Goal: Navigation & Orientation: Find specific page/section

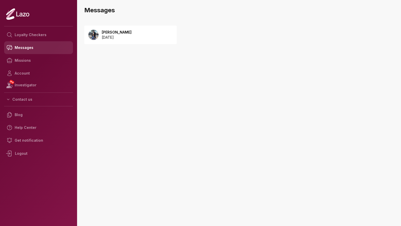
click at [36, 53] on link "Messages" at bounding box center [38, 47] width 69 height 13
click at [113, 34] on p "[PERSON_NAME]" at bounding box center [117, 32] width 30 height 5
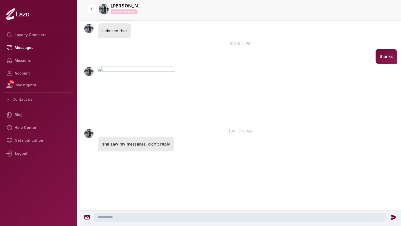
scroll to position [709, 0]
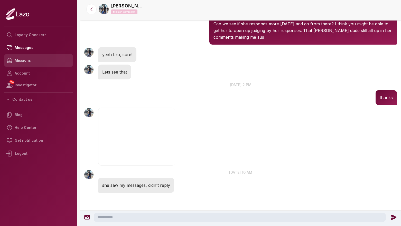
scroll to position [646, 0]
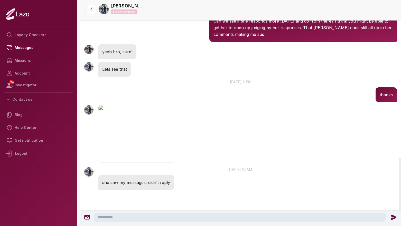
click at [128, 131] on img "button" at bounding box center [136, 134] width 77 height 58
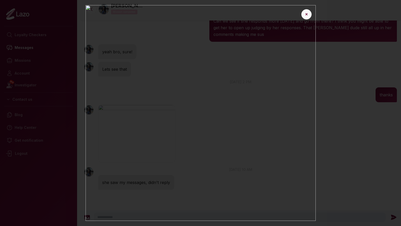
click at [307, 14] on button "✕" at bounding box center [306, 14] width 10 height 10
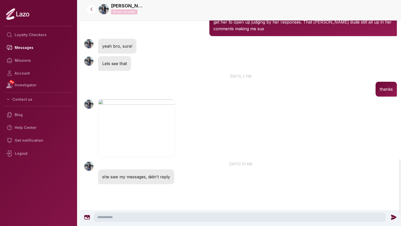
scroll to position [653, 0]
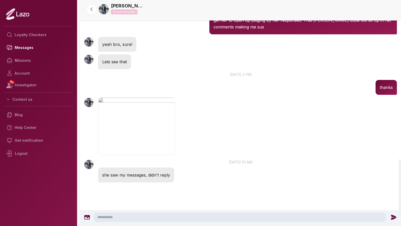
click at [102, 98] on img "button" at bounding box center [136, 127] width 77 height 58
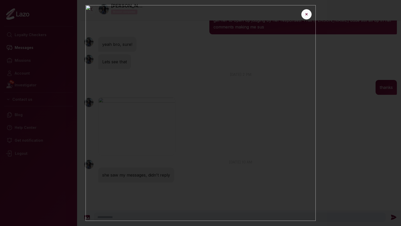
click at [304, 14] on button "✕" at bounding box center [306, 14] width 10 height 10
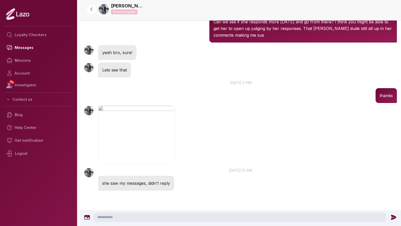
scroll to position [646, 0]
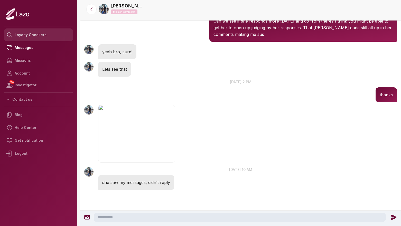
click at [40, 34] on link "Loyalty Checkers" at bounding box center [38, 34] width 69 height 13
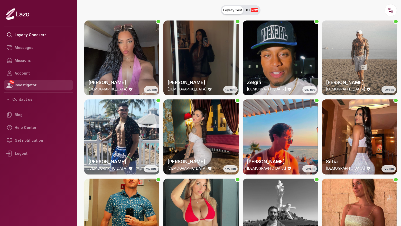
click at [29, 82] on link "NEW Investigator" at bounding box center [38, 85] width 69 height 11
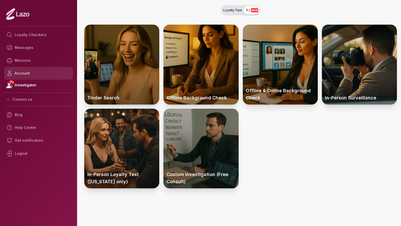
click at [29, 74] on link "Account" at bounding box center [38, 73] width 69 height 13
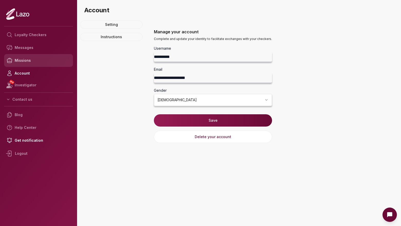
click at [30, 63] on link "Missions" at bounding box center [38, 60] width 69 height 13
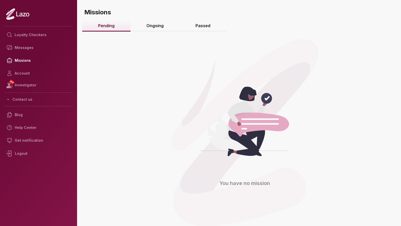
click at [143, 26] on link "Ongoing" at bounding box center [154, 26] width 49 height 11
click at [196, 24] on link "Passed" at bounding box center [202, 26] width 47 height 11
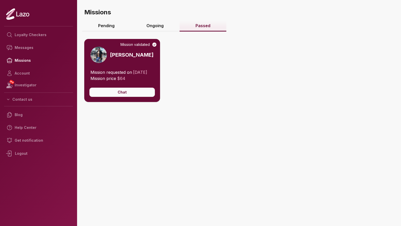
click at [136, 97] on button "Chat" at bounding box center [121, 92] width 65 height 9
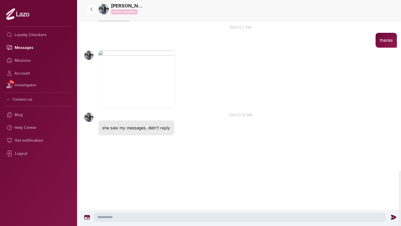
scroll to position [700, 0]
